Goal: Check status: Check status

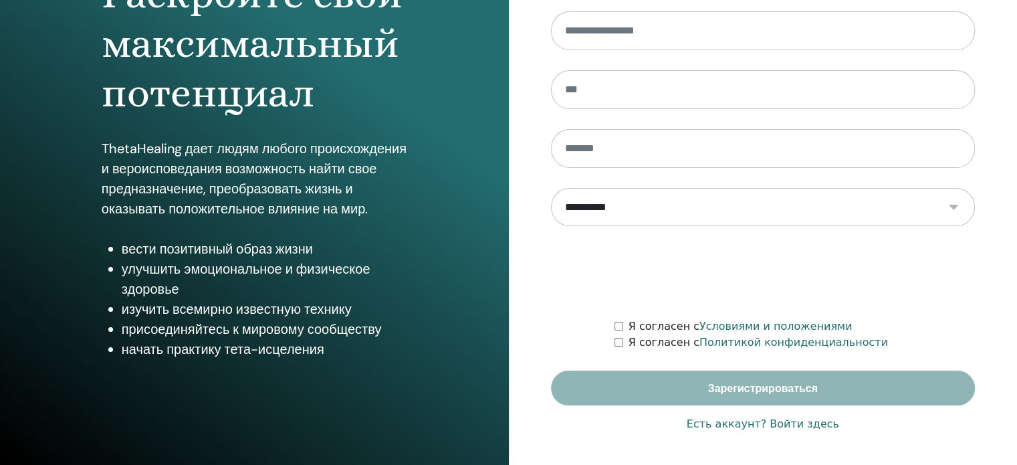
click at [791, 424] on font "Есть аккаунт? Войти здесь" at bounding box center [762, 423] width 152 height 13
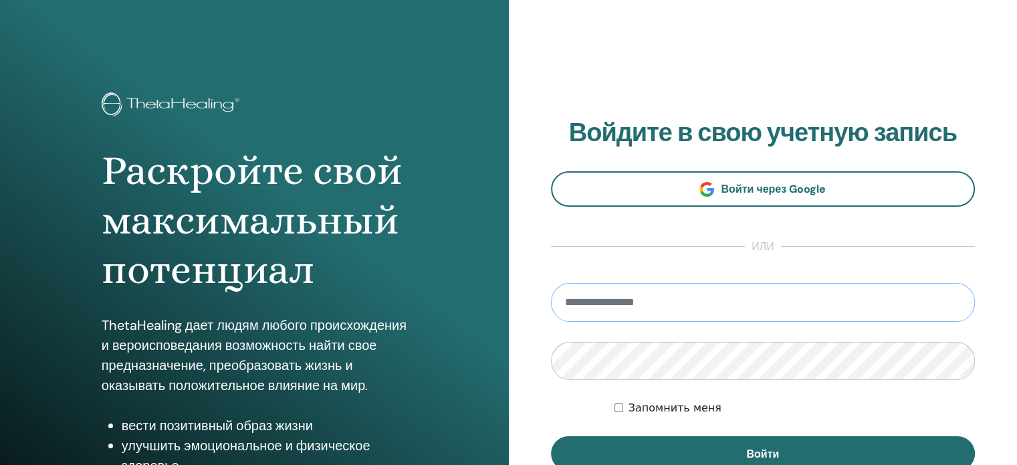
click at [708, 307] on input "email" at bounding box center [763, 302] width 424 height 39
type input "**********"
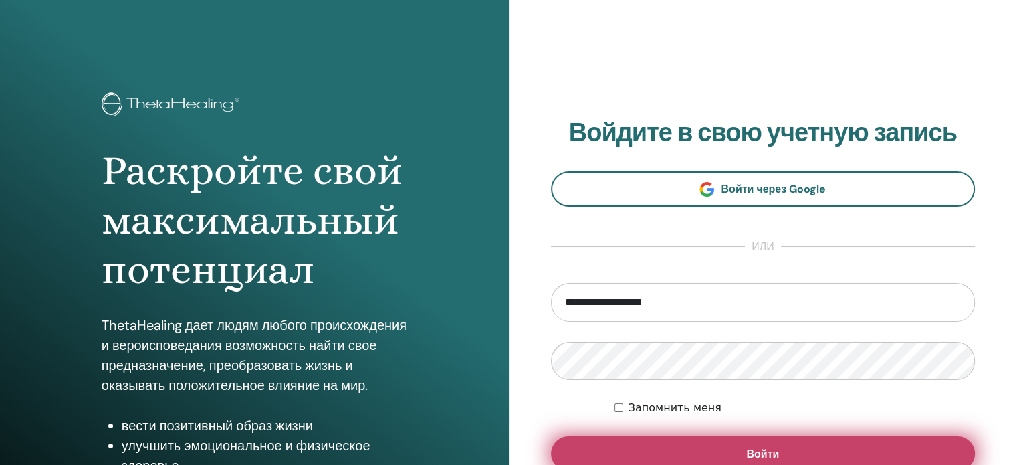
click at [847, 451] on button "Войти" at bounding box center [763, 453] width 424 height 35
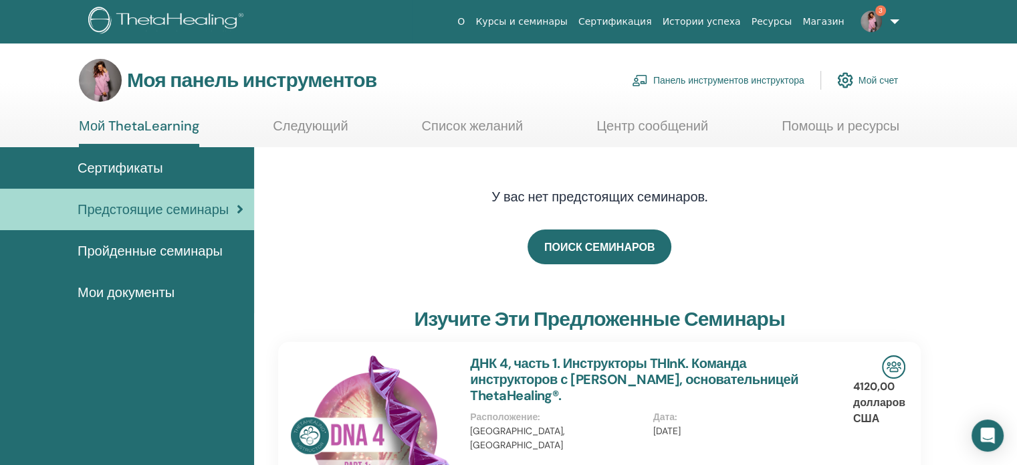
click at [727, 82] on font "Панель инструментов инструктора" at bounding box center [728, 81] width 151 height 12
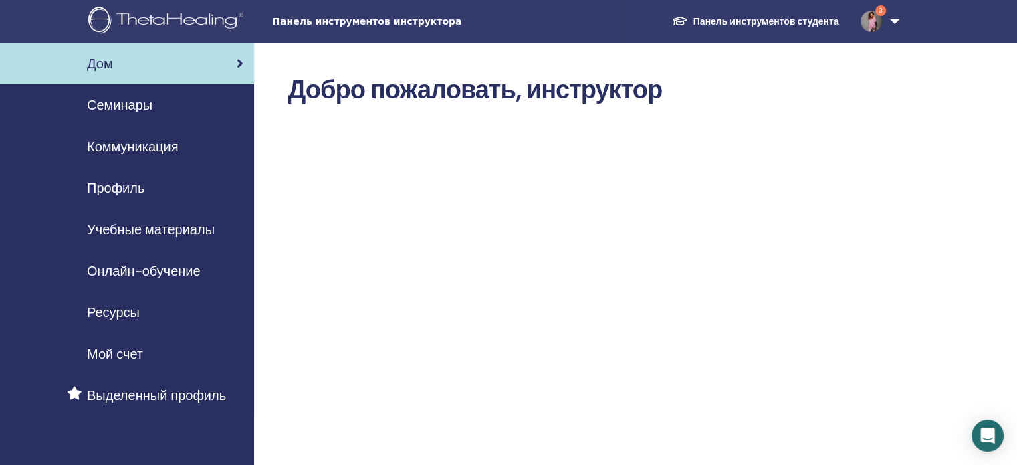
drag, startPoint x: 108, startPoint y: 106, endPoint x: 118, endPoint y: 109, distance: 9.7
click at [108, 106] on font "Семинары" at bounding box center [120, 104] width 66 height 17
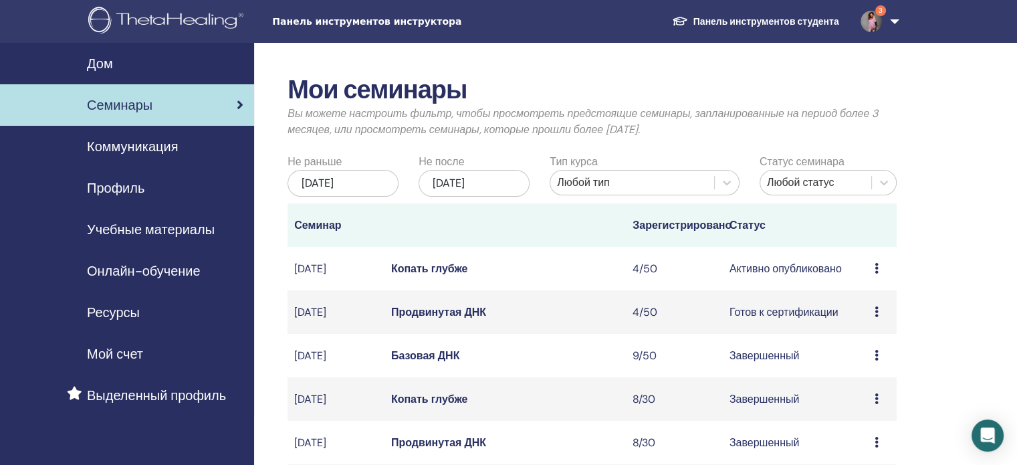
click at [442, 275] on font "Копать глубже" at bounding box center [429, 268] width 77 height 14
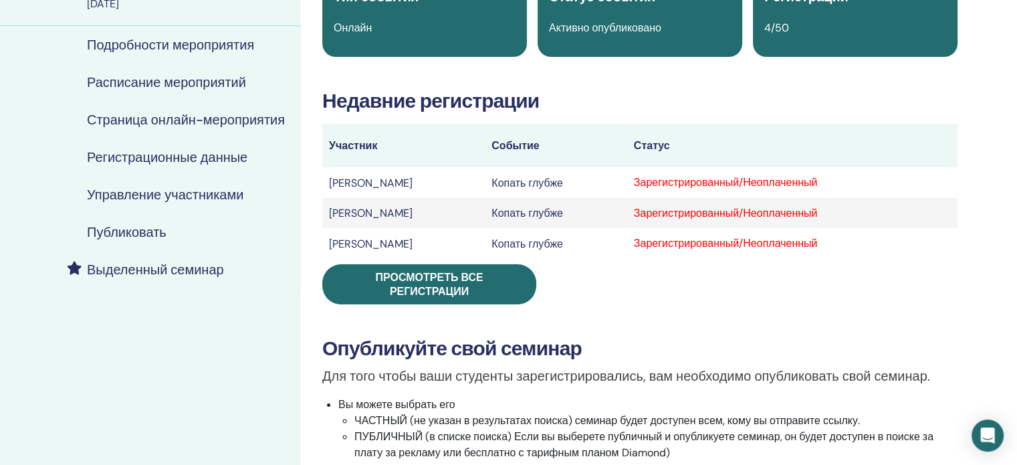
scroll to position [134, 0]
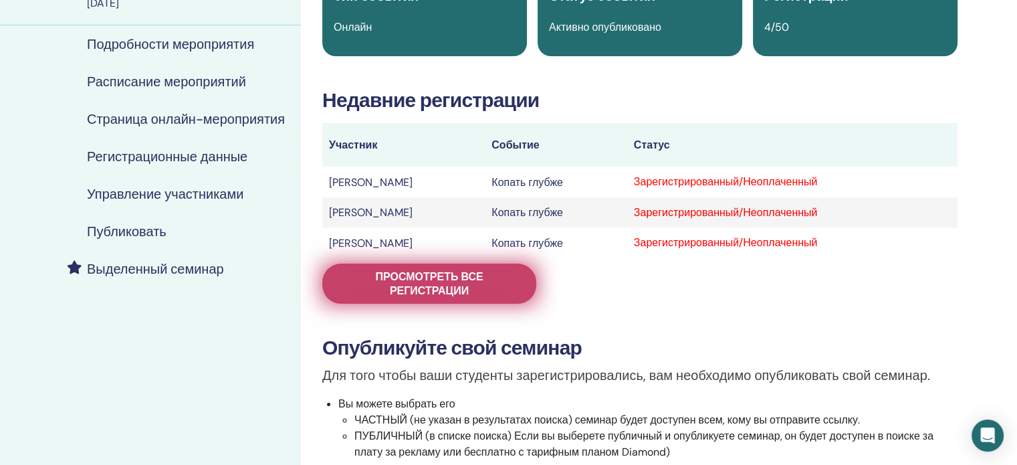
click at [406, 288] on font "Просмотреть все регистрации" at bounding box center [429, 283] width 108 height 28
